Goal: Information Seeking & Learning: Learn about a topic

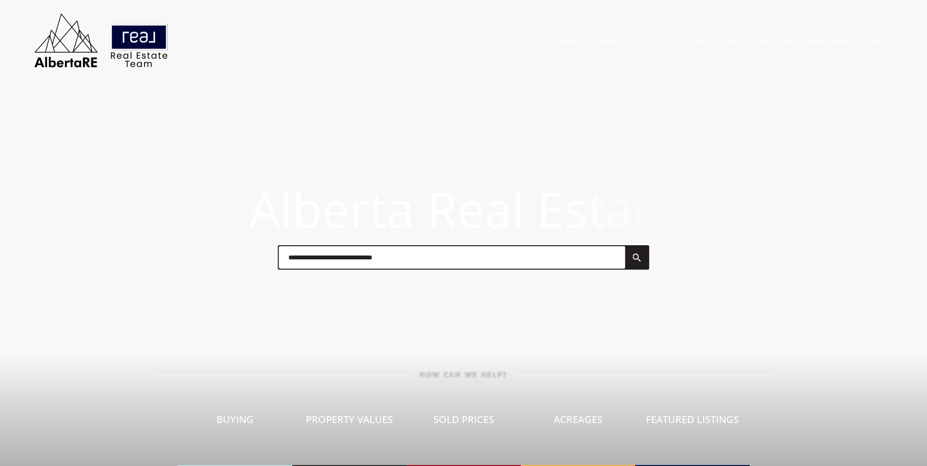
click at [665, 41] on link "Sold Data" at bounding box center [660, 40] width 42 height 9
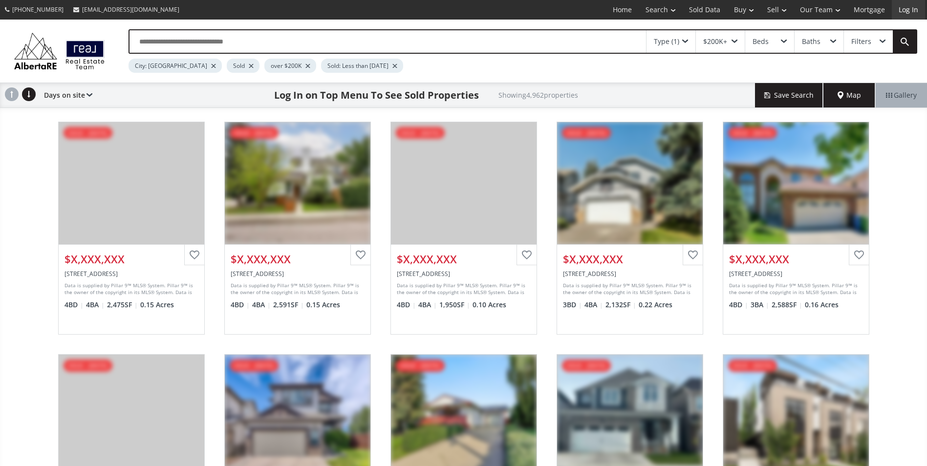
click at [904, 14] on link "Log In" at bounding box center [908, 10] width 33 height 20
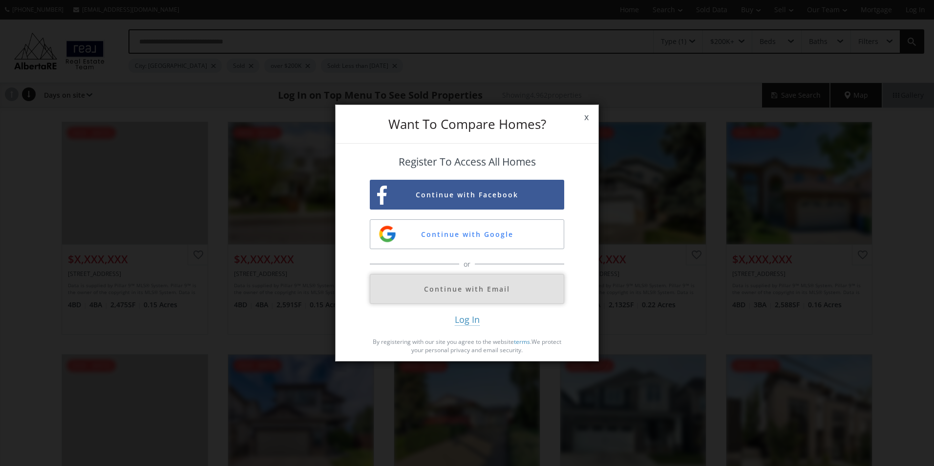
click at [428, 294] on button "Continue with Email" at bounding box center [467, 289] width 194 height 30
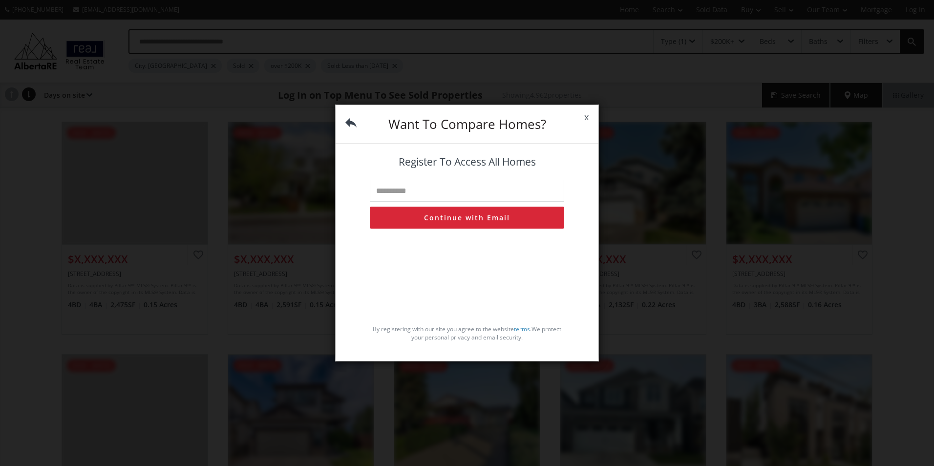
click at [447, 193] on input "text" at bounding box center [467, 191] width 194 height 22
type input "**********"
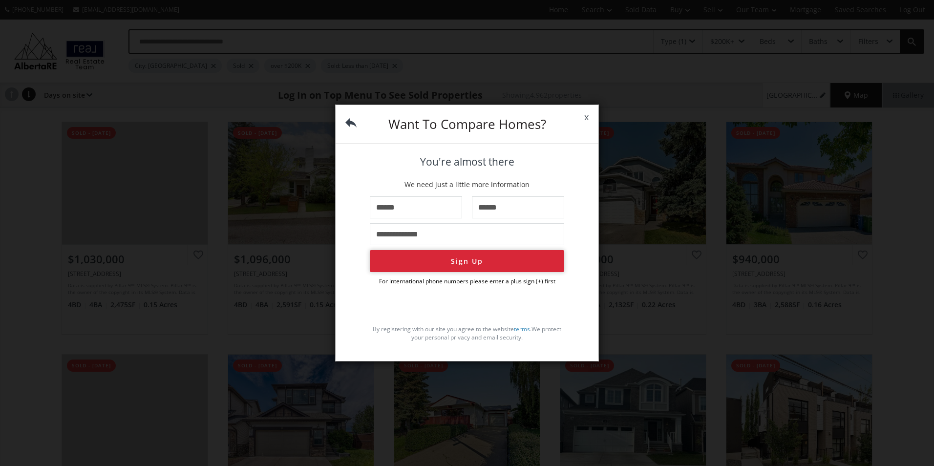
click at [470, 265] on button "Sign Up" at bounding box center [467, 261] width 194 height 22
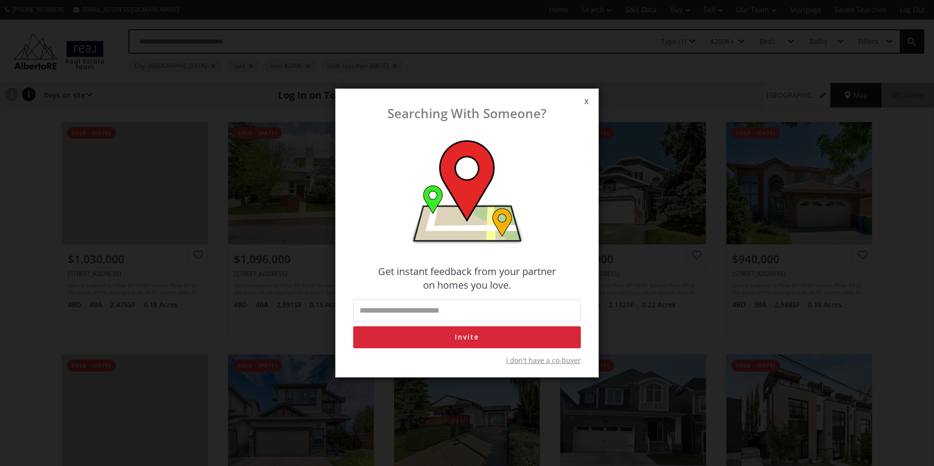
click at [538, 361] on span "I don't have a co-buyer" at bounding box center [543, 361] width 75 height 10
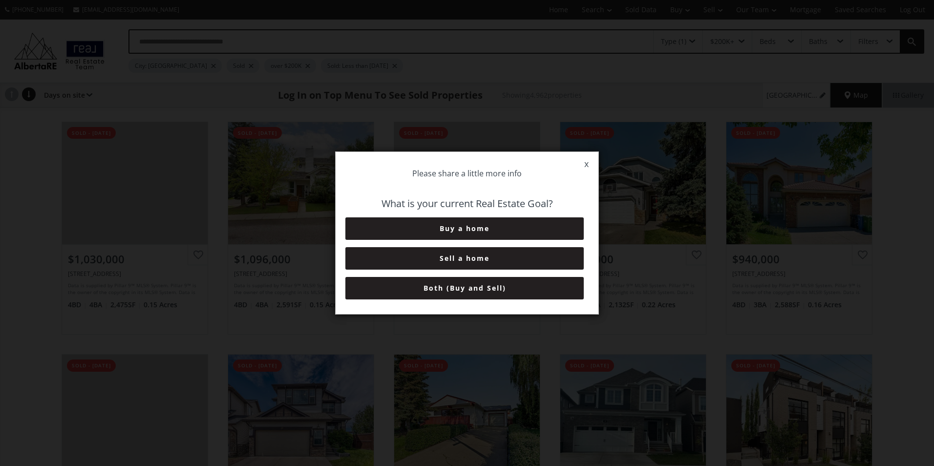
click at [487, 290] on button "Both (Buy and Sell)" at bounding box center [464, 288] width 238 height 22
click at [499, 291] on button "6+ Months" at bounding box center [464, 288] width 238 height 22
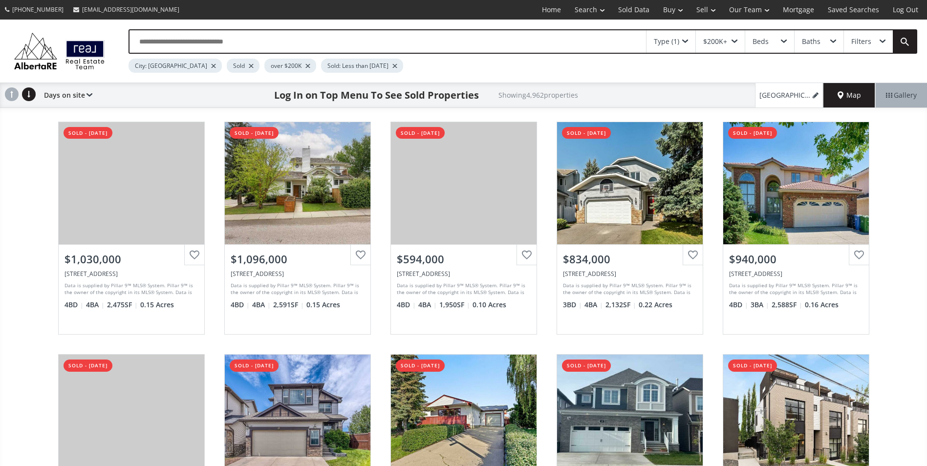
click at [857, 93] on span "Map" at bounding box center [848, 95] width 23 height 10
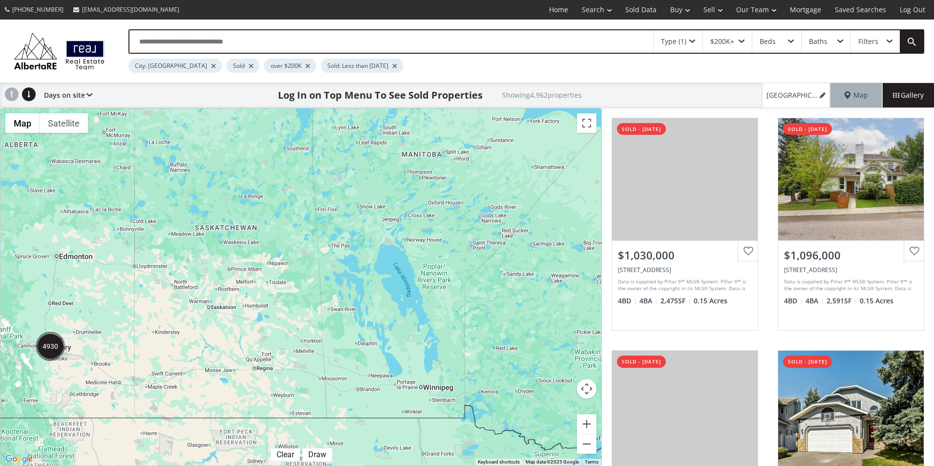
click at [49, 350] on img "4930" at bounding box center [50, 346] width 29 height 29
click at [686, 43] on div "Type (1)" at bounding box center [673, 41] width 25 height 7
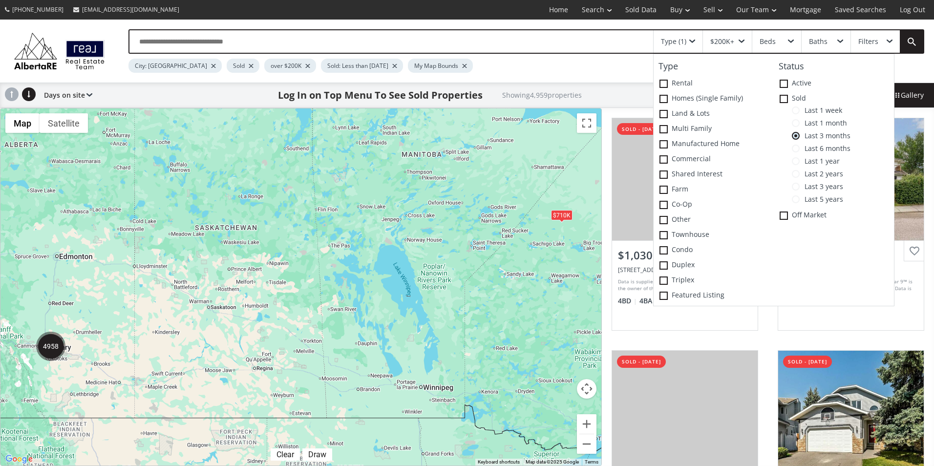
click at [816, 112] on span "Last 1 week" at bounding box center [821, 111] width 43 height 8
click at [674, 249] on label "Condo" at bounding box center [714, 250] width 120 height 15
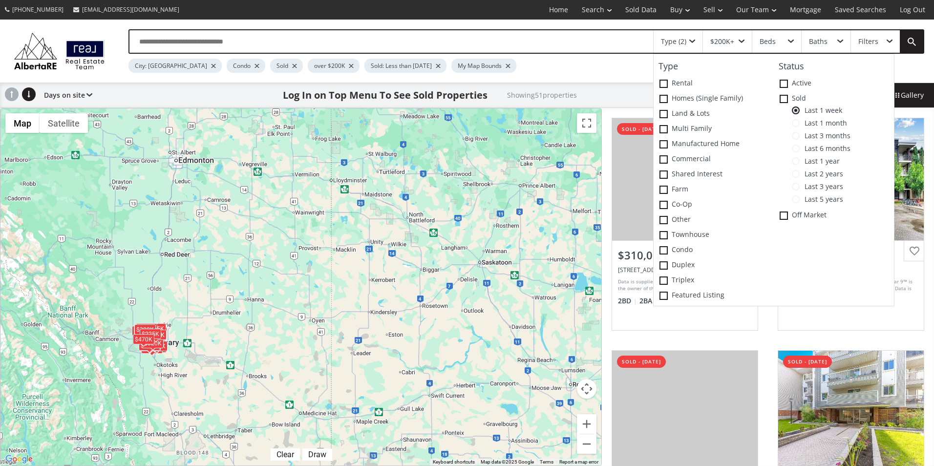
drag, startPoint x: 33, startPoint y: 357, endPoint x: 169, endPoint y: 364, distance: 136.5
click at [169, 364] on div "To navigate, press the arrow keys. $310K $260K $639K $306K $225K $415K $445K $3…" at bounding box center [300, 286] width 601 height 357
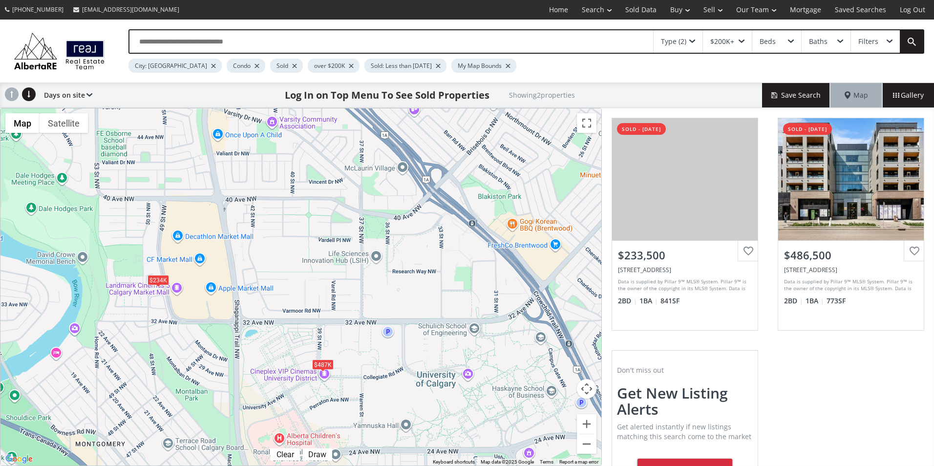
click at [323, 365] on div "$487K" at bounding box center [322, 364] width 21 height 10
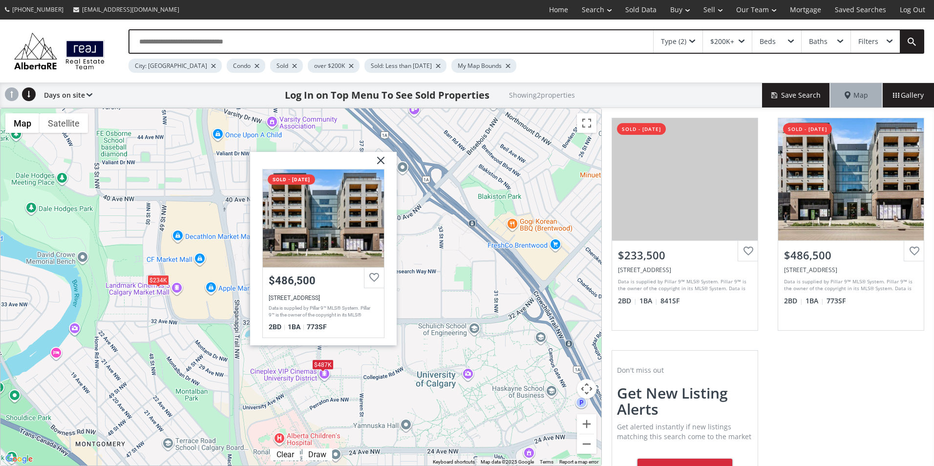
click at [236, 388] on div "To navigate, press the arrow keys. $234K $487[STREET_ADDRESS] sold - [DATE] $48…" at bounding box center [300, 286] width 601 height 357
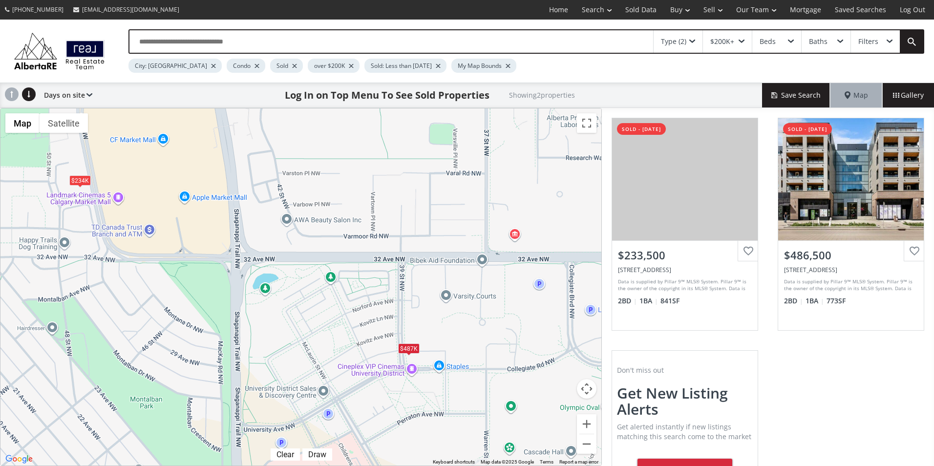
click at [869, 38] on div "Filters" at bounding box center [868, 41] width 20 height 7
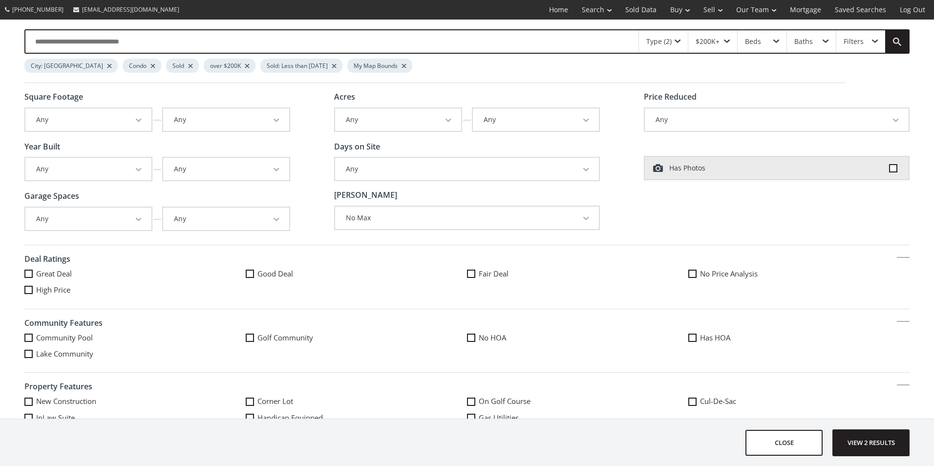
click at [869, 37] on div "Filters" at bounding box center [860, 41] width 49 height 22
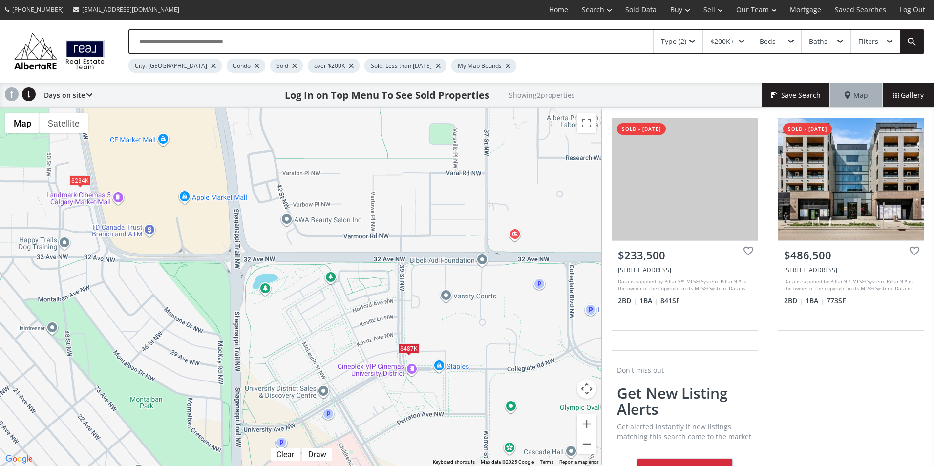
click at [694, 38] on div "Type (2)" at bounding box center [678, 41] width 49 height 22
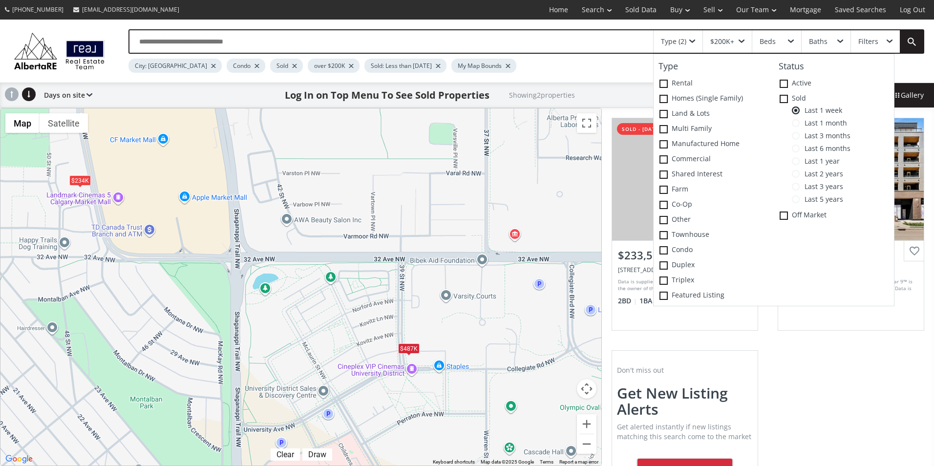
click at [828, 124] on span "Last 1 month" at bounding box center [823, 123] width 47 height 8
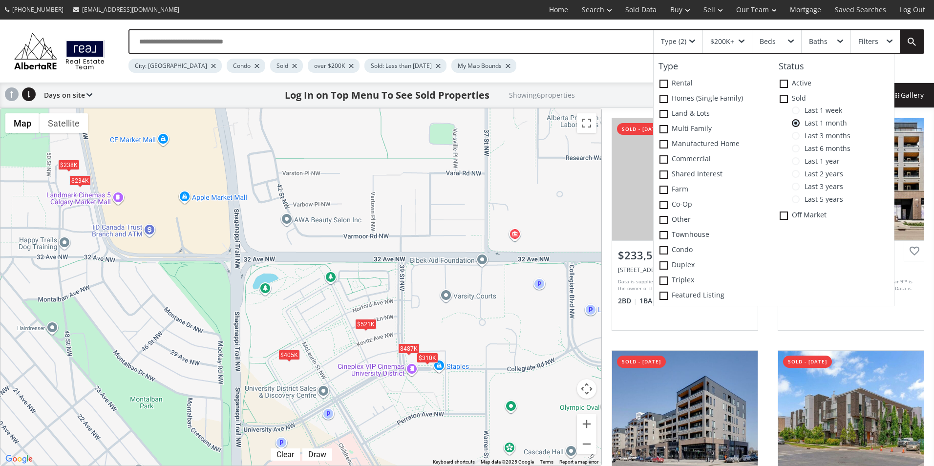
click at [287, 355] on div "$405K" at bounding box center [289, 355] width 21 height 10
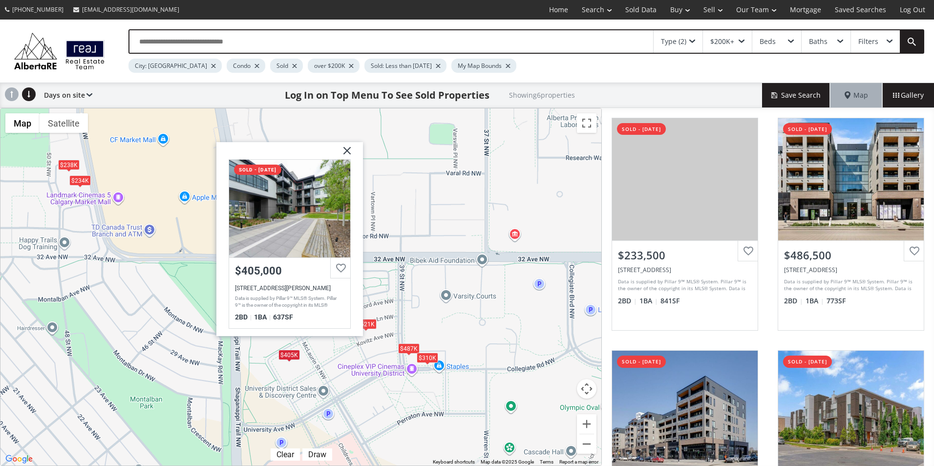
click at [309, 357] on div "To navigate, press the arrow keys. $234K $487K $310K $521K $238K $405[STREET_AD…" at bounding box center [300, 286] width 601 height 357
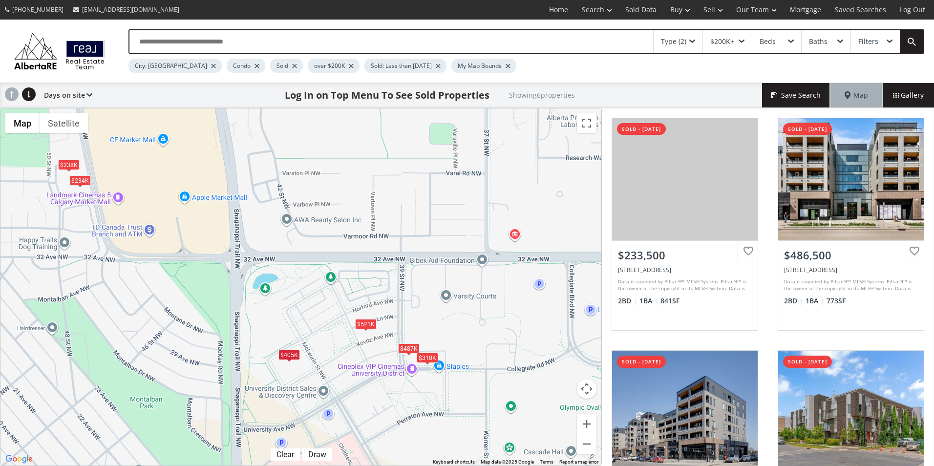
click at [294, 354] on div "$405K" at bounding box center [289, 355] width 21 height 10
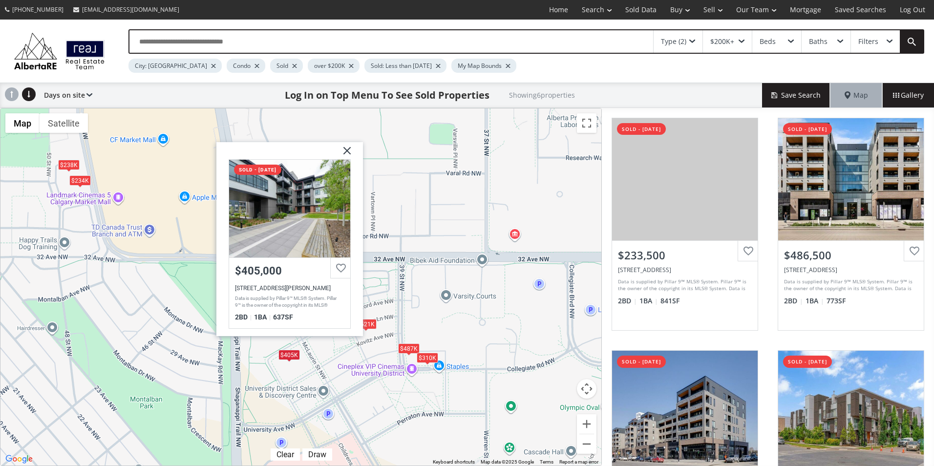
click at [352, 357] on div "To navigate, press the arrow keys. $234K $487K $310K $521K $238K $405[STREET_AD…" at bounding box center [300, 286] width 601 height 357
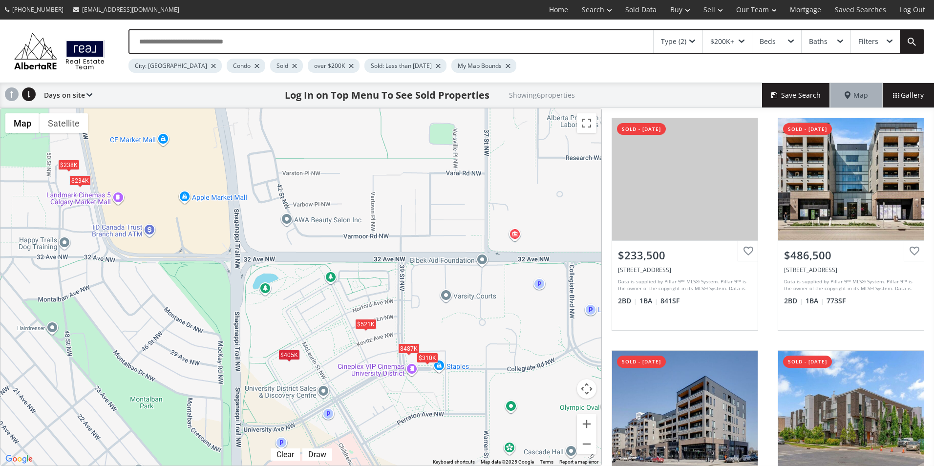
click at [366, 323] on div "$521K" at bounding box center [365, 324] width 21 height 10
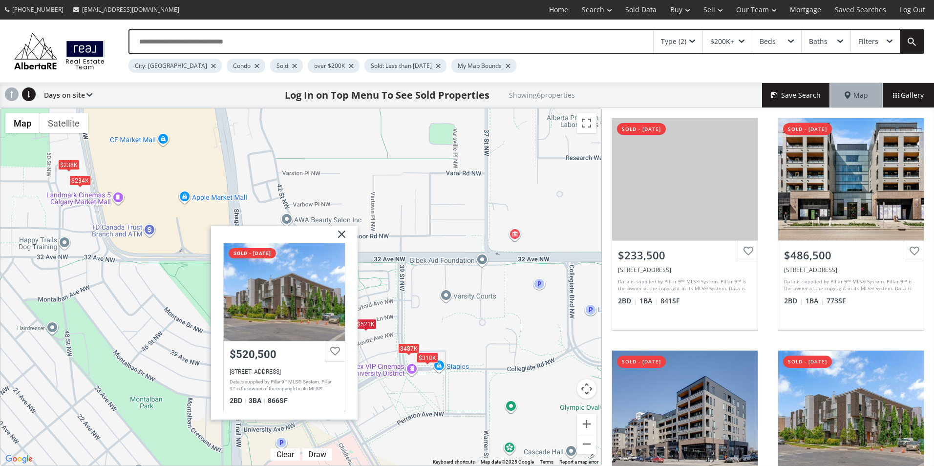
click at [425, 310] on div "To navigate, press the arrow keys. $234K $487K $310K $521K $238K $405[STREET_AD…" at bounding box center [300, 286] width 601 height 357
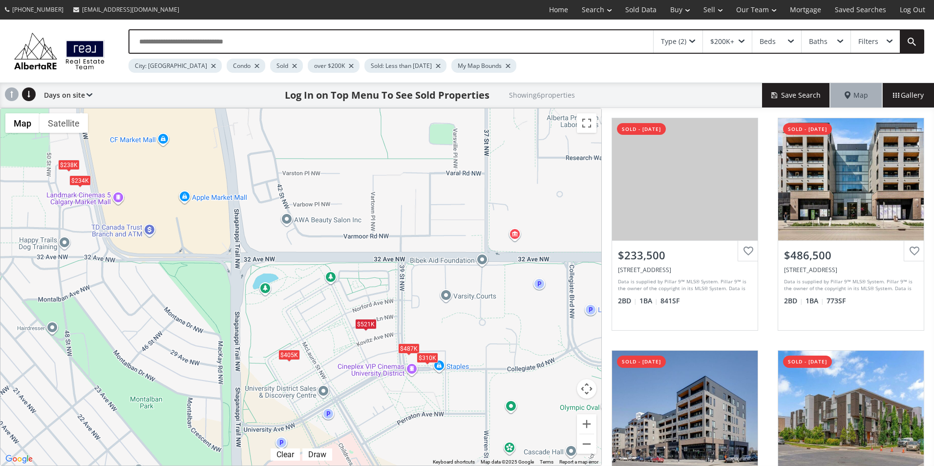
click at [427, 358] on div "$310K" at bounding box center [427, 358] width 21 height 10
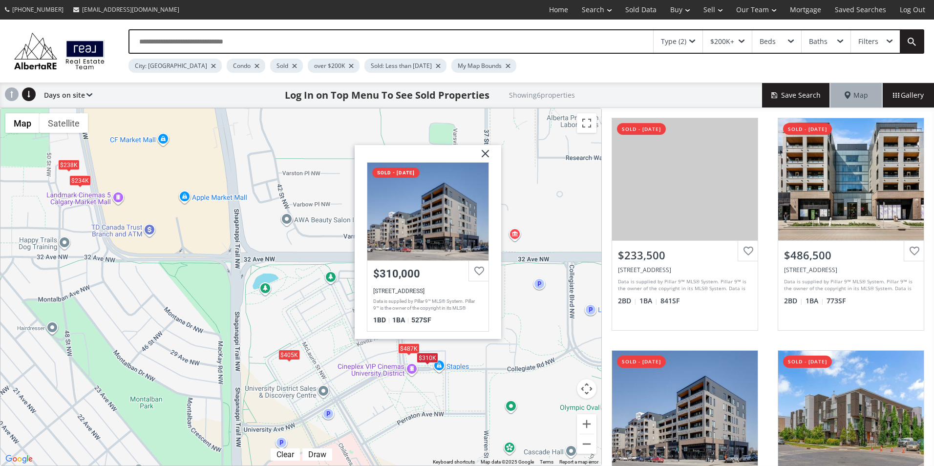
click at [530, 327] on div "To navigate, press the arrow keys. $234K $487K $310K $521K $238K [GEOGRAPHIC_DA…" at bounding box center [300, 286] width 601 height 357
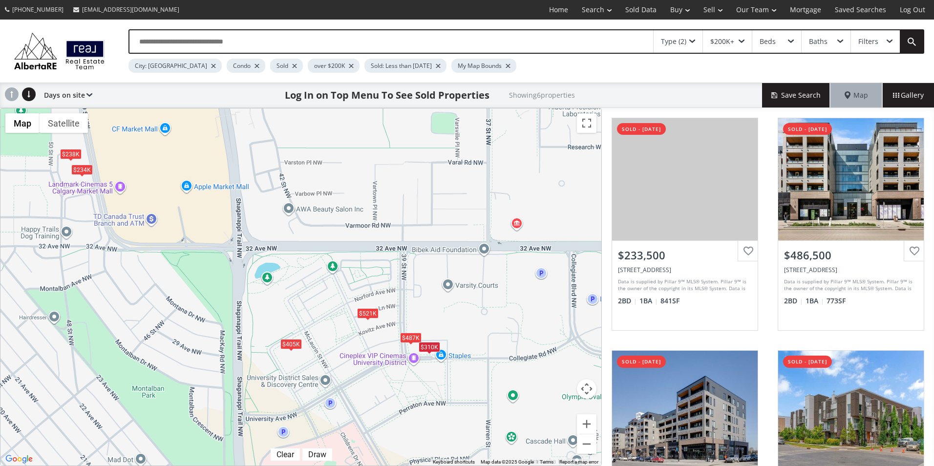
drag, startPoint x: 287, startPoint y: 251, endPoint x: 280, endPoint y: 232, distance: 20.2
click at [280, 232] on div "To navigate, press the arrow keys. $234K $487K $310K $521K $238K $405K" at bounding box center [300, 286] width 601 height 357
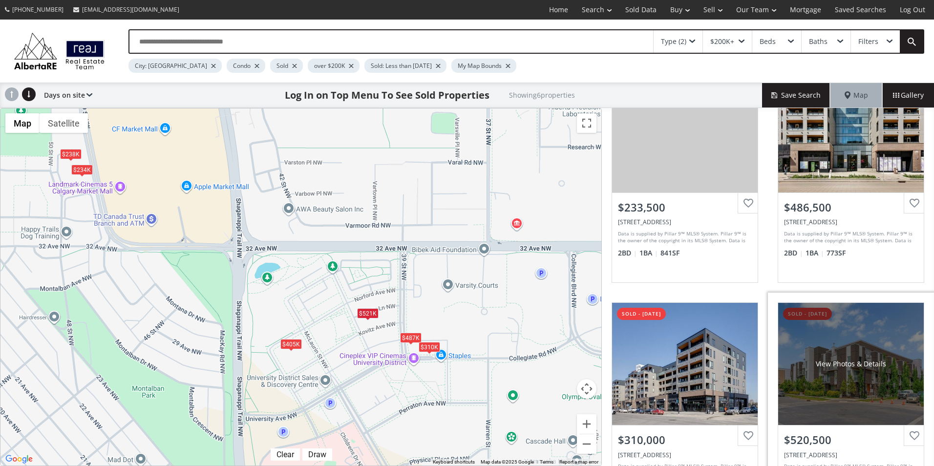
scroll to position [195, 0]
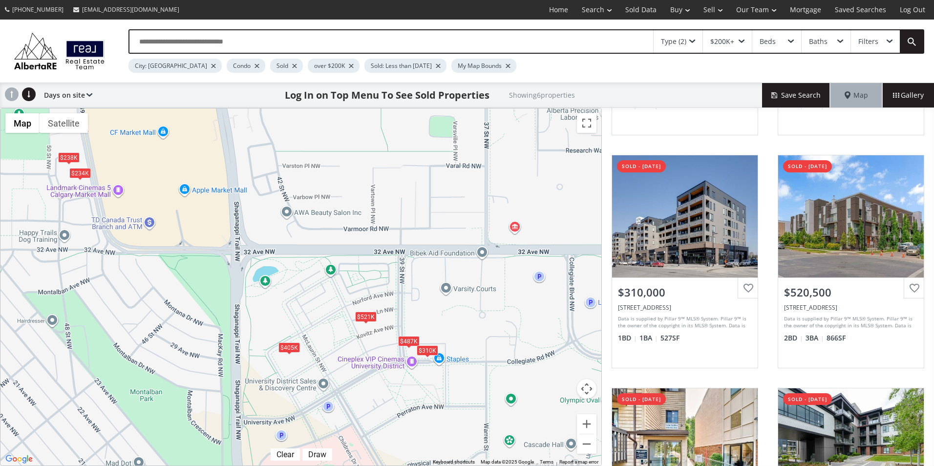
click at [870, 42] on div "Filters" at bounding box center [868, 41] width 20 height 7
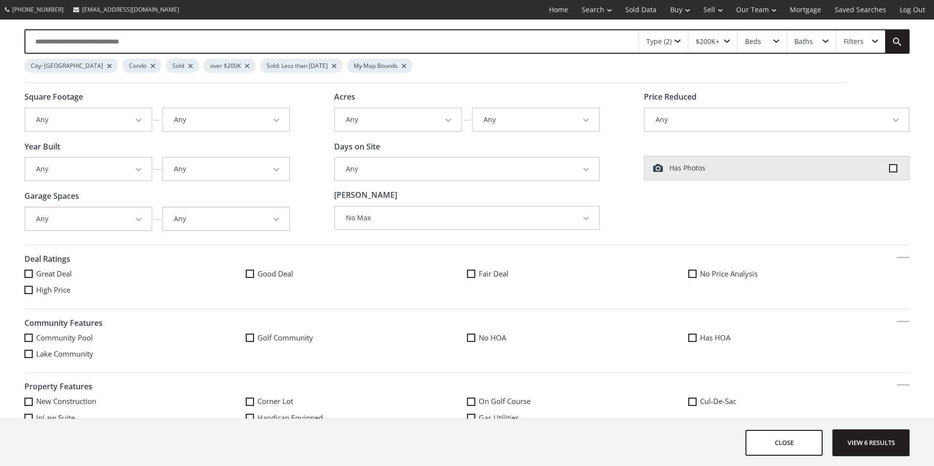
click at [870, 42] on div "Filters" at bounding box center [860, 41] width 49 height 22
